Goal: Information Seeking & Learning: Learn about a topic

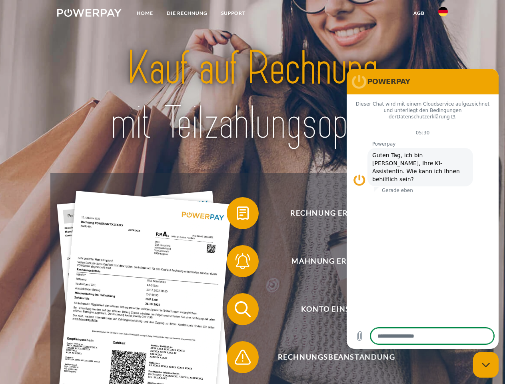
click at [89, 14] on img at bounding box center [89, 13] width 64 height 8
click at [443, 14] on img at bounding box center [443, 12] width 10 height 10
click at [418, 13] on link "agb" at bounding box center [418, 13] width 25 height 14
click at [237, 215] on span at bounding box center [231, 213] width 40 height 40
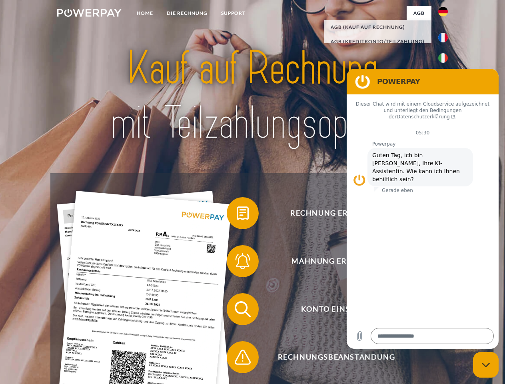
click at [237, 262] on span at bounding box center [231, 261] width 40 height 40
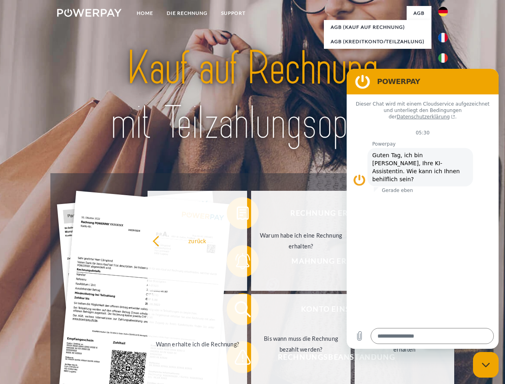
click at [251, 310] on link "Bis wann muss die Rechnung bezahlt werden?" at bounding box center [300, 344] width 99 height 100
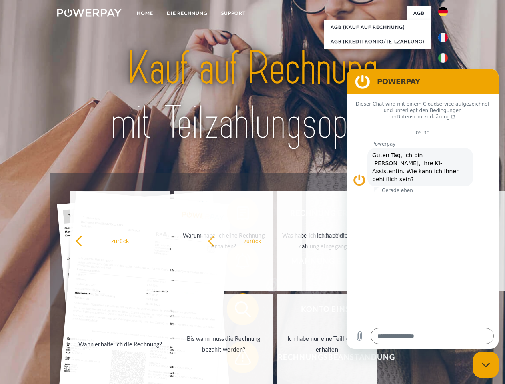
click at [237, 358] on span at bounding box center [231, 357] width 40 height 40
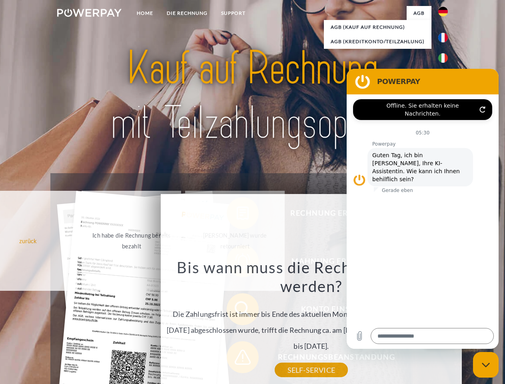
click at [485, 364] on icon "Messaging-Fenster schließen" at bounding box center [485, 364] width 8 height 5
type textarea "*"
